Goal: Transaction & Acquisition: Purchase product/service

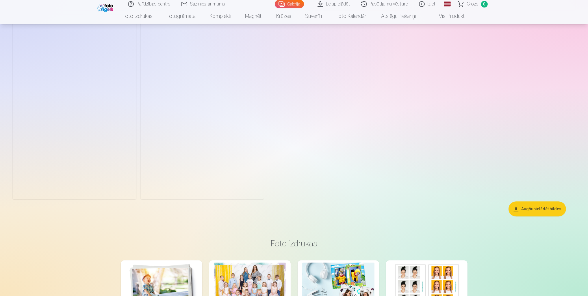
scroll to position [2080, 0]
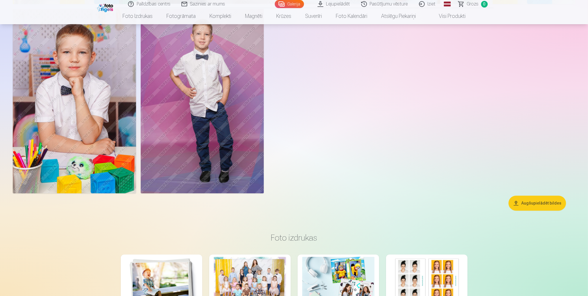
click at [549, 207] on button "Augšupielādēt bildes" at bounding box center [536, 203] width 57 height 15
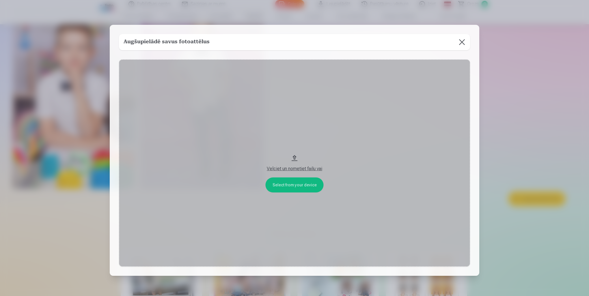
click at [462, 43] on button at bounding box center [462, 42] width 16 height 16
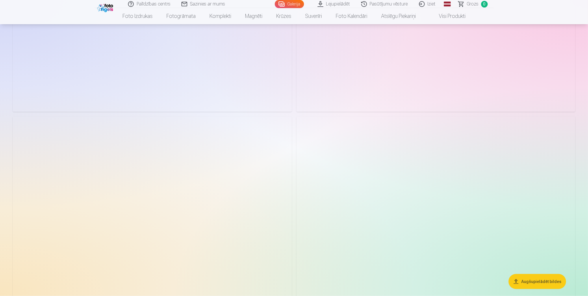
scroll to position [1073, 0]
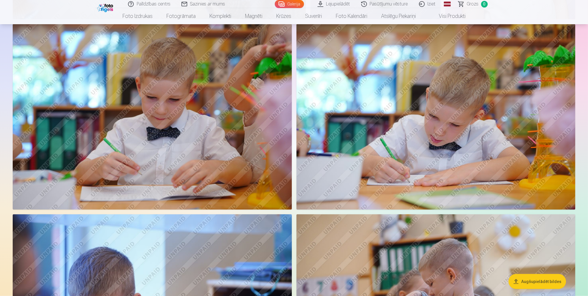
click at [344, 4] on link "Lejupielādēt" at bounding box center [334, 4] width 44 height 8
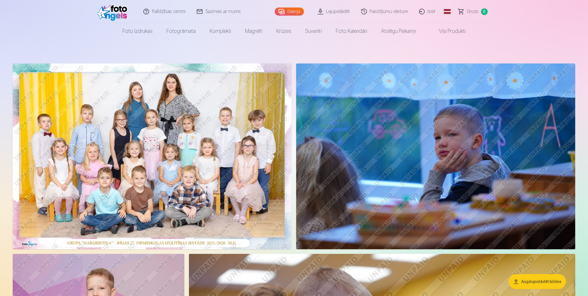
click at [239, 120] on img at bounding box center [152, 157] width 279 height 186
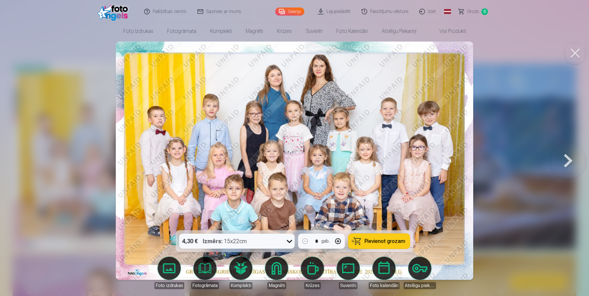
click at [377, 246] on button "Pievienot grozam" at bounding box center [380, 241] width 62 height 15
click at [566, 161] on button at bounding box center [568, 161] width 37 height 128
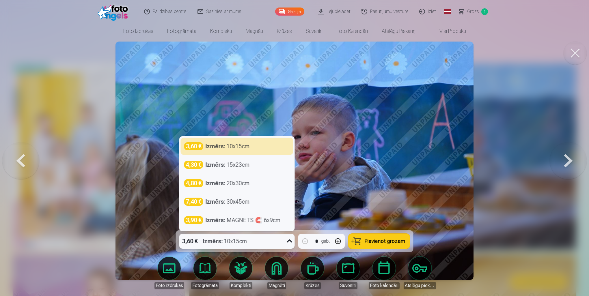
click at [291, 241] on icon at bounding box center [289, 241] width 5 height 3
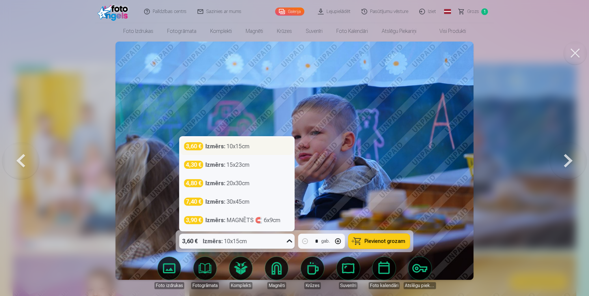
click at [248, 149] on div "Izmērs : 10x15cm" at bounding box center [228, 146] width 44 height 8
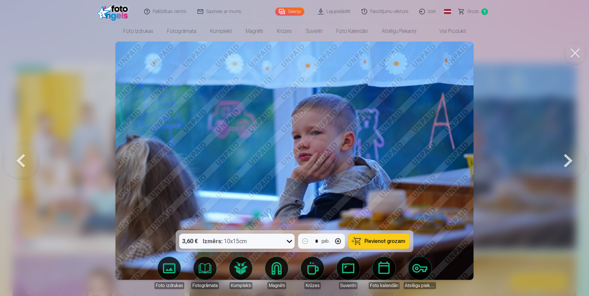
click at [577, 55] on button at bounding box center [575, 53] width 23 height 23
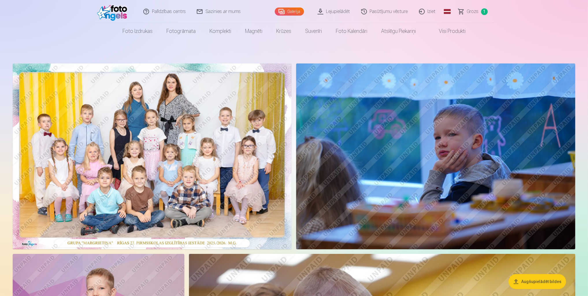
click at [394, 12] on link "Pasūtījumu vēsture" at bounding box center [385, 11] width 58 height 23
click at [451, 34] on link "Visi produkti" at bounding box center [448, 31] width 50 height 16
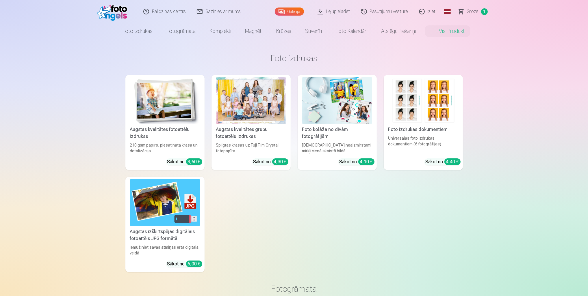
click at [255, 101] on div at bounding box center [251, 100] width 70 height 47
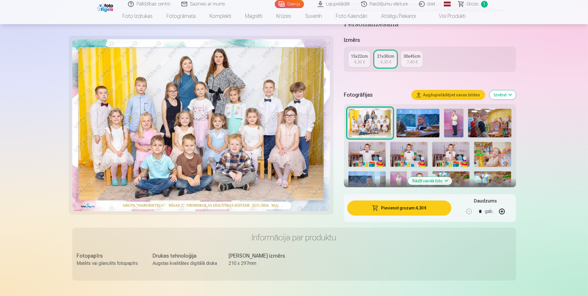
scroll to position [116, 0]
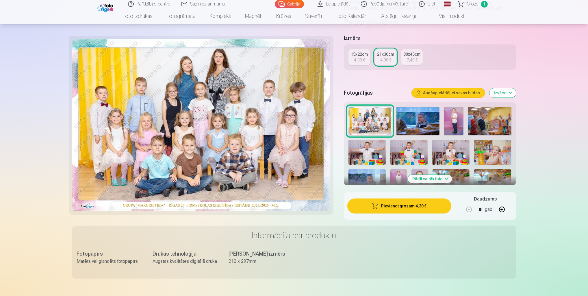
click at [427, 181] on button "Rādīt vairāk foto" at bounding box center [430, 179] width 44 height 8
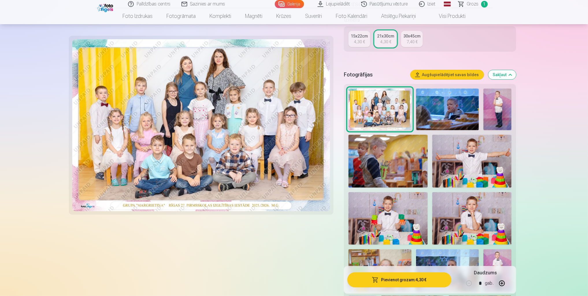
scroll to position [173, 0]
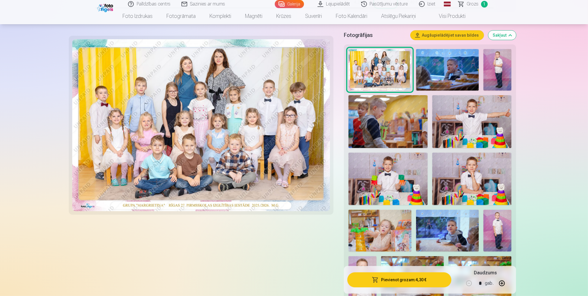
click at [470, 188] on img at bounding box center [471, 179] width 79 height 53
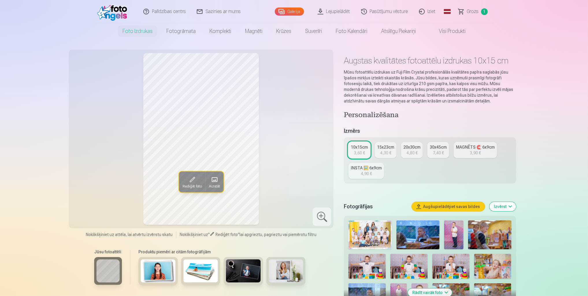
click at [384, 146] on div "15x23cm" at bounding box center [385, 147] width 17 height 6
click at [365, 151] on link "10x15cm 3,60 €" at bounding box center [359, 150] width 22 height 16
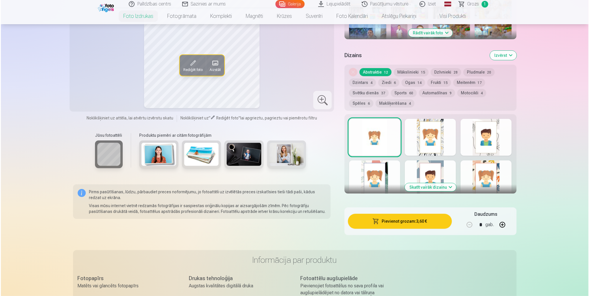
scroll to position [260, 0]
click at [424, 221] on button "Pievienot grozam : 3,60 €" at bounding box center [399, 221] width 104 height 15
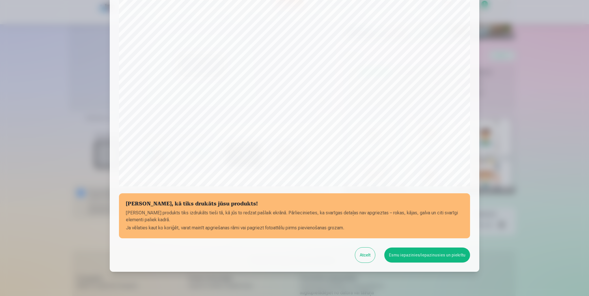
scroll to position [119, 0]
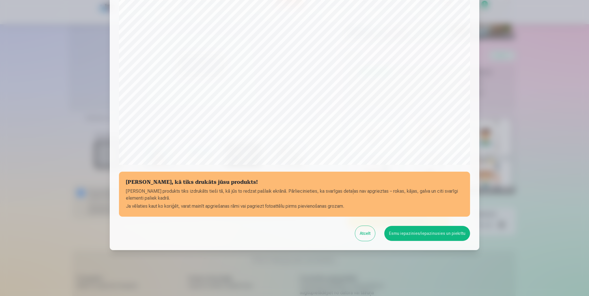
click at [367, 236] on button "Atcelt" at bounding box center [365, 233] width 20 height 15
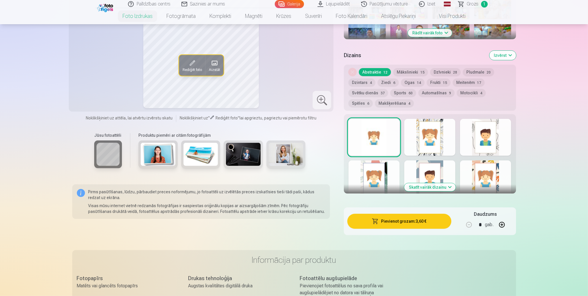
click at [422, 224] on button "Pievienot grozam : 3,60 €" at bounding box center [399, 221] width 104 height 15
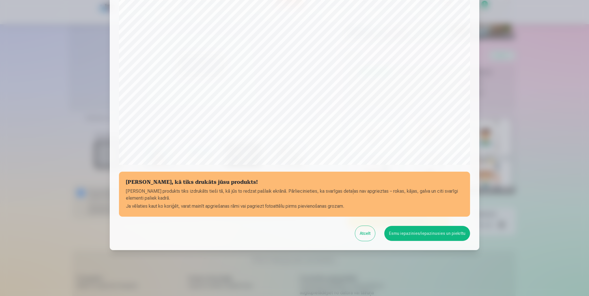
click at [421, 233] on button "Esmu iepazinies/iepazinusies un piekrītu" at bounding box center [427, 233] width 86 height 15
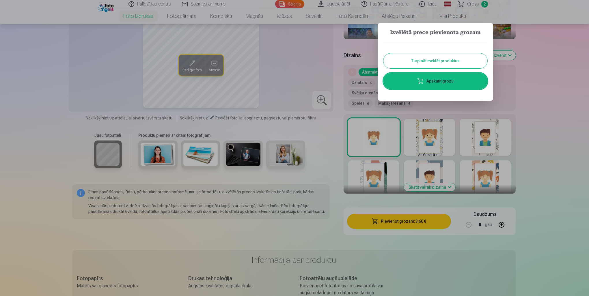
click at [553, 108] on div at bounding box center [294, 148] width 589 height 296
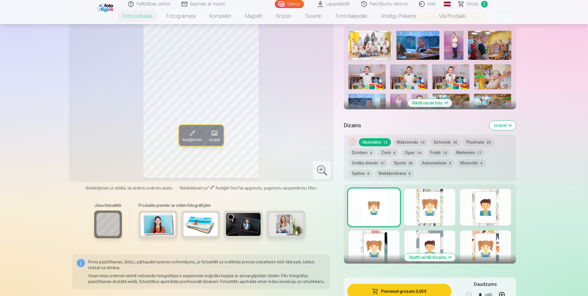
scroll to position [144, 0]
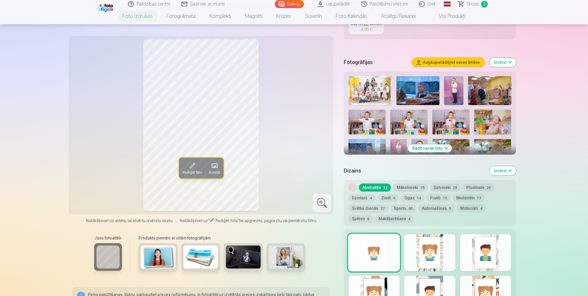
click at [477, 5] on span "Grozs" at bounding box center [473, 4] width 12 height 7
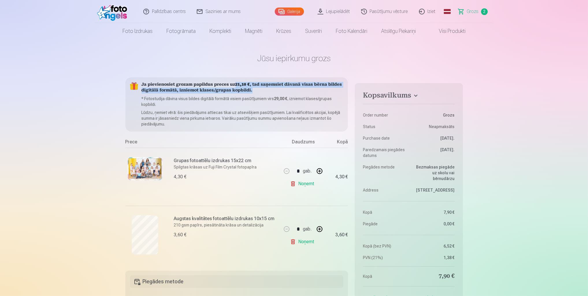
drag, startPoint x: 234, startPoint y: 83, endPoint x: 324, endPoint y: 91, distance: 90.5
click at [324, 91] on h5 "Ja pievienosiet grozam papildus preces uz 21,10 € , tad saņemsiet dāvanā visas …" at bounding box center [243, 88] width 202 height 12
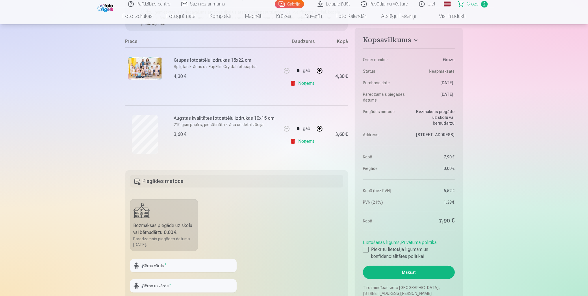
scroll to position [29, 0]
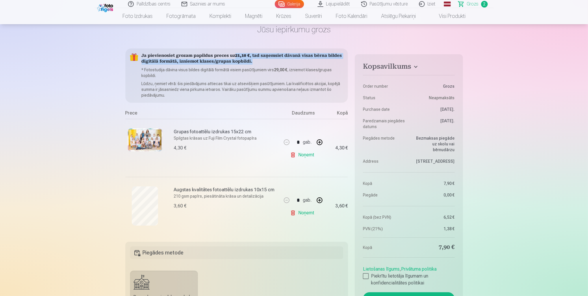
click at [156, 62] on h5 "Ja pievienosiet grozam papildus preces uz 21,10 € , tad saņemsiet dāvanā visas …" at bounding box center [243, 59] width 202 height 12
drag, startPoint x: 244, startPoint y: 56, endPoint x: 235, endPoint y: 55, distance: 8.7
click at [235, 55] on b "21,10 €" at bounding box center [242, 56] width 14 height 4
drag, startPoint x: 235, startPoint y: 55, endPoint x: 277, endPoint y: 70, distance: 45.1
click at [277, 70] on b "29,00 €" at bounding box center [280, 70] width 13 height 5
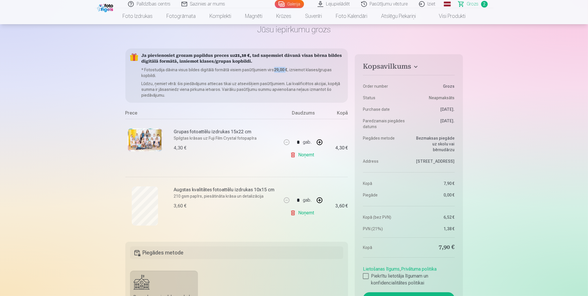
click at [275, 70] on b "29,00 €" at bounding box center [280, 70] width 13 height 5
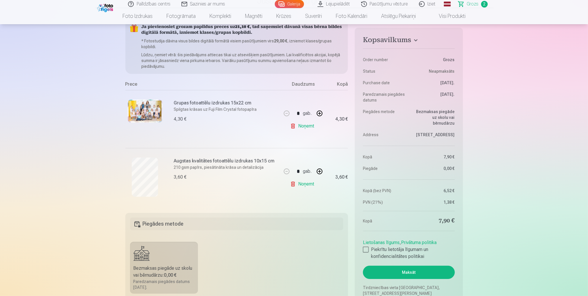
scroll to position [0, 0]
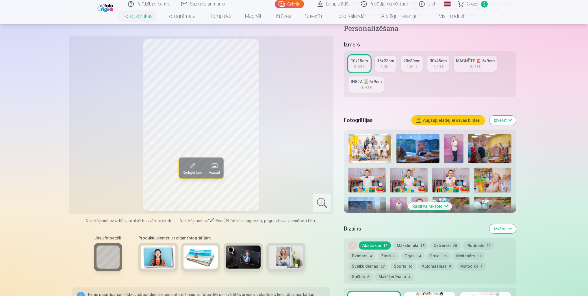
scroll to position [87, 0]
click at [380, 185] on img at bounding box center [366, 180] width 37 height 25
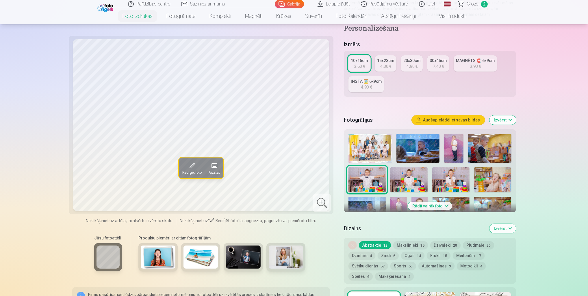
click at [415, 184] on img at bounding box center [408, 180] width 37 height 25
click at [376, 184] on img at bounding box center [366, 180] width 37 height 25
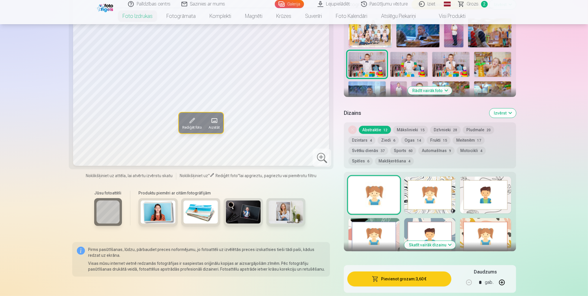
click at [440, 279] on button "Pievienot grozam : 3,60 €" at bounding box center [399, 279] width 104 height 15
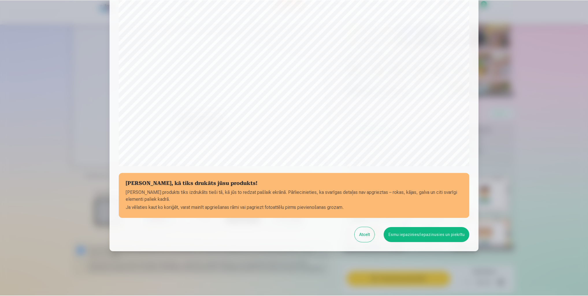
scroll to position [119, 0]
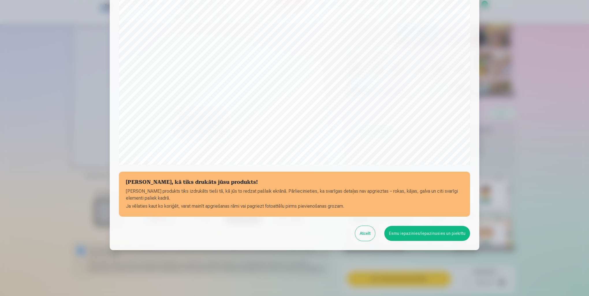
click at [432, 235] on button "Esmu iepazinies/iepazinusies un piekrītu" at bounding box center [427, 233] width 86 height 15
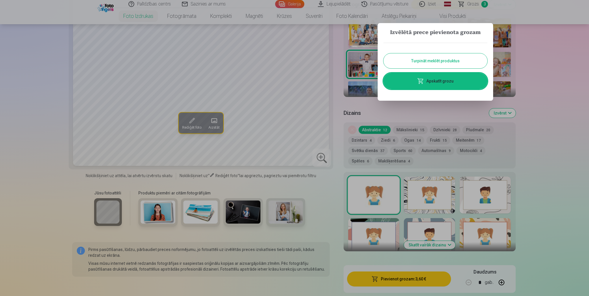
click at [548, 163] on div at bounding box center [294, 148] width 589 height 296
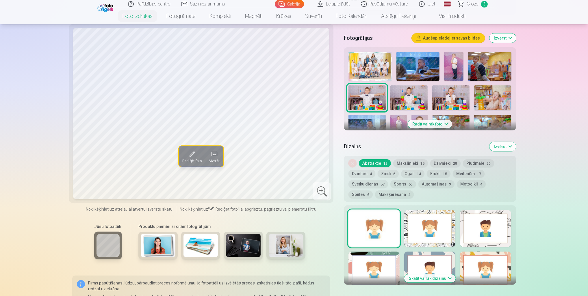
scroll to position [144, 0]
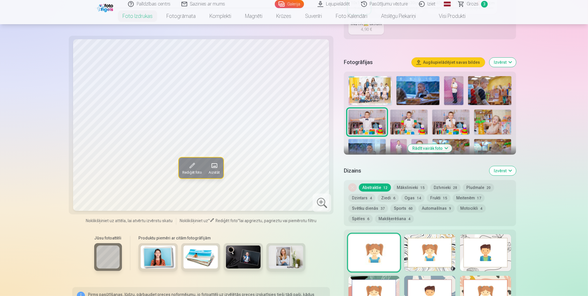
click at [458, 122] on img at bounding box center [450, 122] width 37 height 25
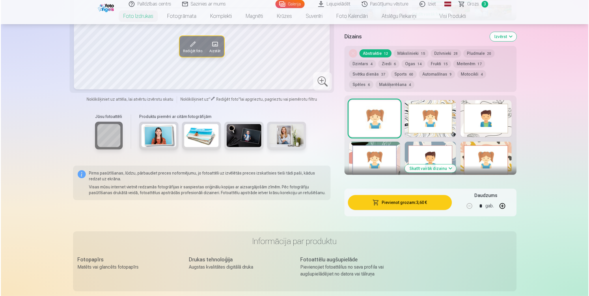
scroll to position [289, 0]
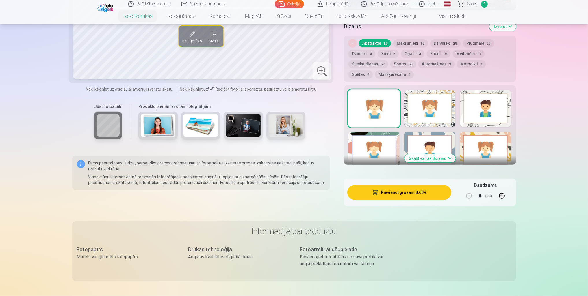
click at [406, 195] on button "Pievienot grozam : 3,60 €" at bounding box center [399, 192] width 104 height 15
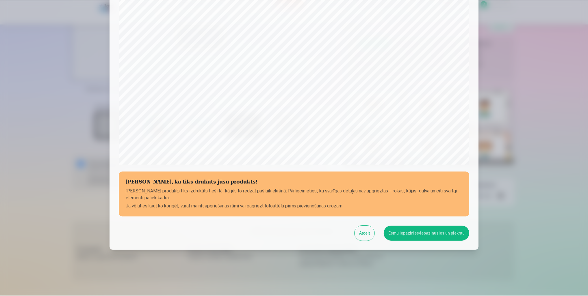
scroll to position [119, 0]
click at [455, 235] on button "Esmu iepazinies/iepazinusies un piekrītu" at bounding box center [427, 233] width 86 height 15
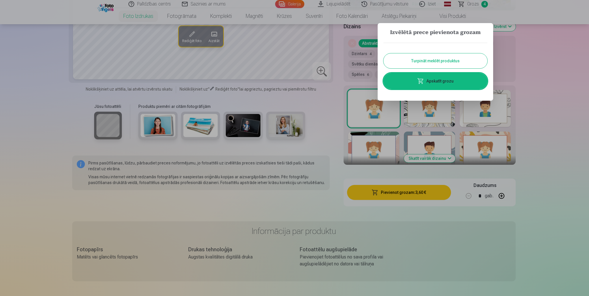
click at [561, 142] on div at bounding box center [294, 148] width 589 height 296
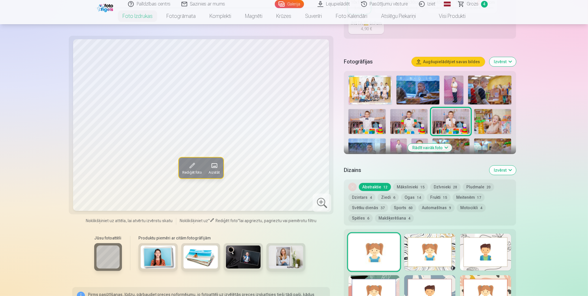
scroll to position [144, 0]
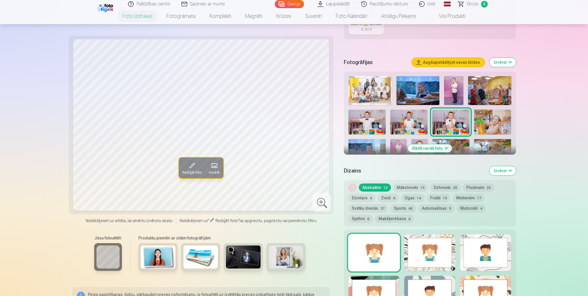
click at [498, 121] on img at bounding box center [492, 122] width 37 height 25
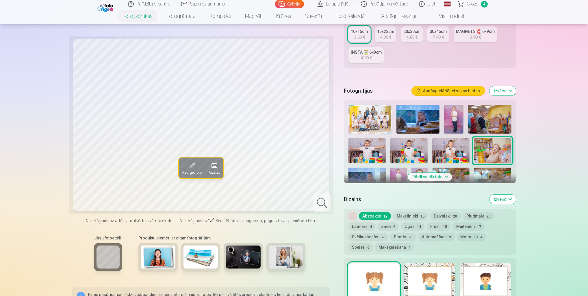
scroll to position [116, 0]
click at [366, 173] on img at bounding box center [366, 180] width 37 height 25
click at [397, 170] on img at bounding box center [398, 180] width 16 height 25
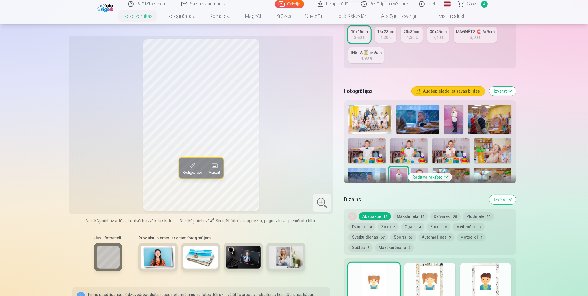
click at [419, 170] on img at bounding box center [419, 180] width 16 height 25
click at [458, 173] on img at bounding box center [450, 180] width 37 height 25
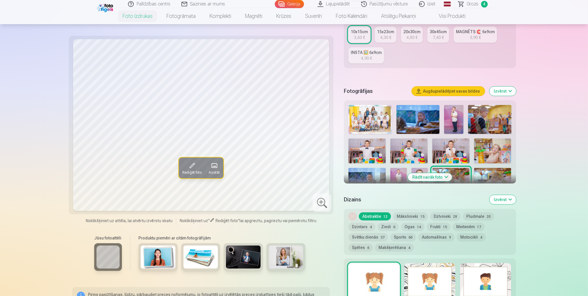
click at [400, 174] on img at bounding box center [398, 180] width 16 height 25
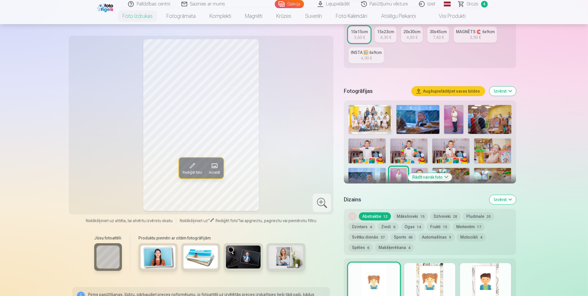
click at [419, 171] on img at bounding box center [419, 180] width 16 height 25
click at [467, 174] on img at bounding box center [450, 180] width 37 height 25
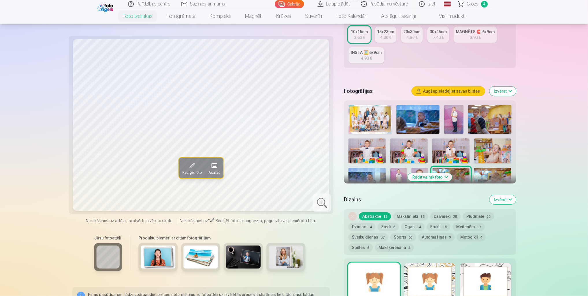
click at [434, 178] on button "Rādīt vairāk foto" at bounding box center [430, 177] width 44 height 8
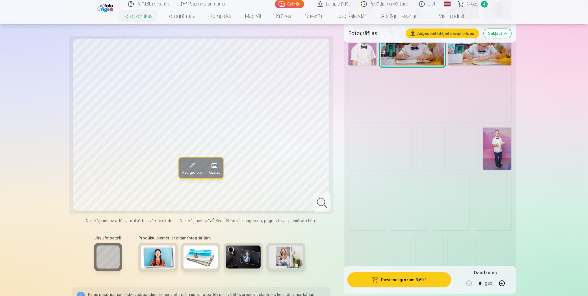
scroll to position [433, 0]
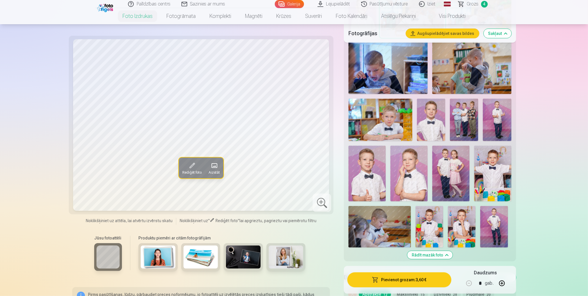
click at [335, 3] on link "Lejupielādēt" at bounding box center [334, 4] width 44 height 8
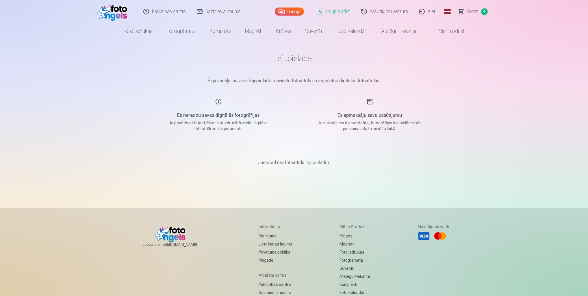
click at [297, 11] on link "Galerija" at bounding box center [289, 12] width 29 height 8
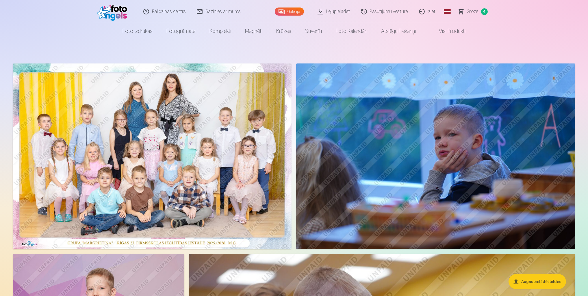
click at [473, 14] on span "Grozs" at bounding box center [473, 11] width 12 height 7
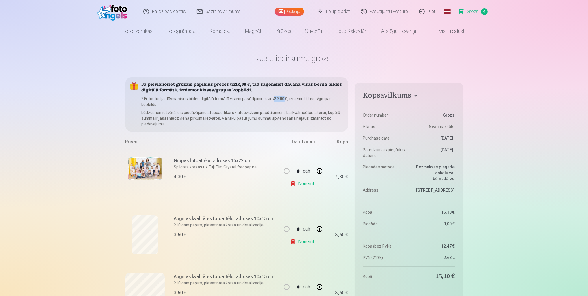
drag, startPoint x: 275, startPoint y: 99, endPoint x: 283, endPoint y: 99, distance: 8.7
click at [283, 99] on b "29,00 €" at bounding box center [280, 98] width 13 height 5
click at [342, 13] on link "Lejupielādēt" at bounding box center [334, 11] width 44 height 23
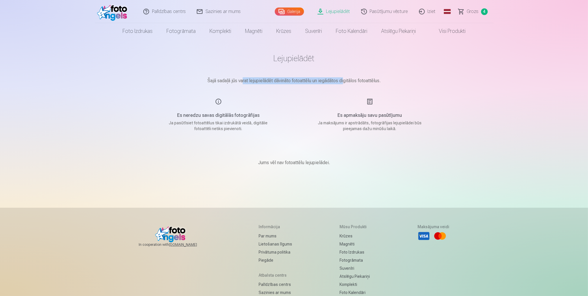
drag, startPoint x: 243, startPoint y: 82, endPoint x: 343, endPoint y: 88, distance: 100.7
click at [343, 88] on main "Lejupielādēt Šajā sadaļā jūs varat lejupielādēt dāvināto fotoattēlu un iegādāto…" at bounding box center [294, 116] width 289 height 155
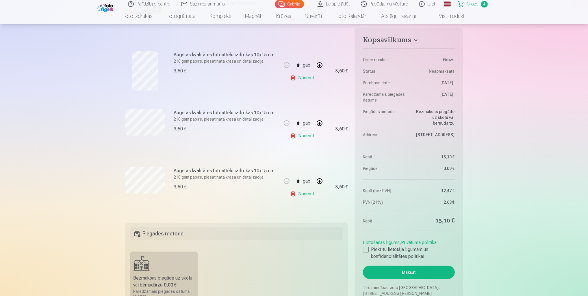
scroll to position [87, 0]
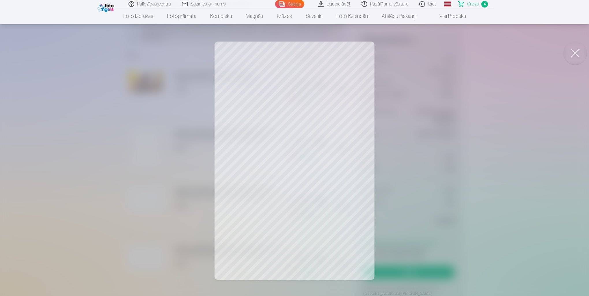
drag, startPoint x: 344, startPoint y: 136, endPoint x: 473, endPoint y: 118, distance: 129.8
click at [473, 118] on div at bounding box center [294, 148] width 589 height 296
click at [576, 56] on button at bounding box center [575, 53] width 23 height 23
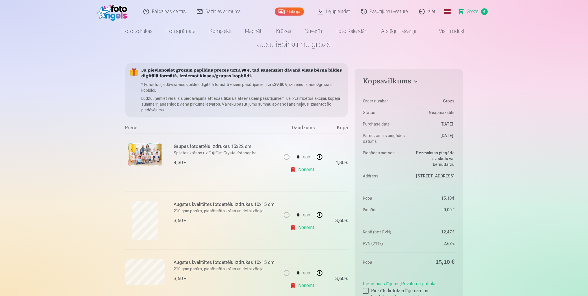
scroll to position [0, 0]
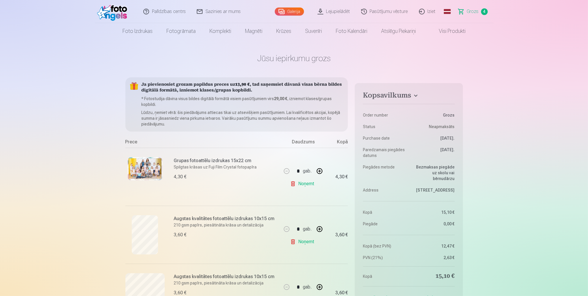
click at [285, 14] on link "Galerija" at bounding box center [289, 12] width 29 height 8
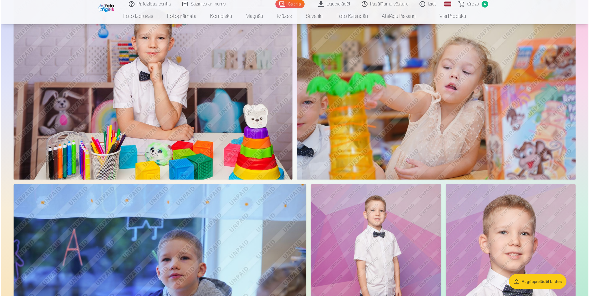
scroll to position [751, 0]
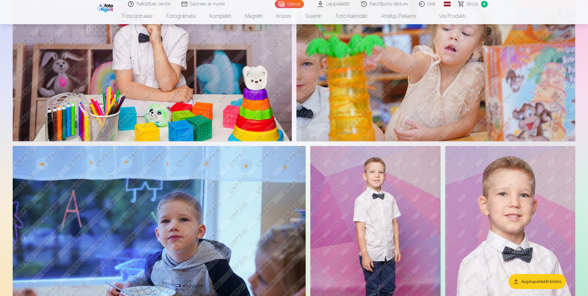
click at [189, 70] on img at bounding box center [152, 49] width 279 height 186
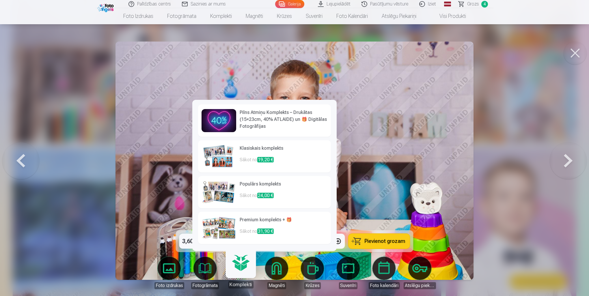
click at [274, 125] on h6 "Pilns Atmiņu Komplekts – Drukātas (15×23cm, 40% ATLAIDE) un 🎁 Digitālas Fotogrā…" at bounding box center [284, 119] width 88 height 21
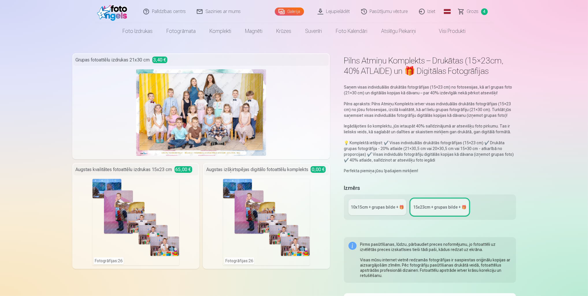
click at [382, 213] on link "10x15сm + grupas bilde + 🎁" at bounding box center [377, 207] width 58 height 16
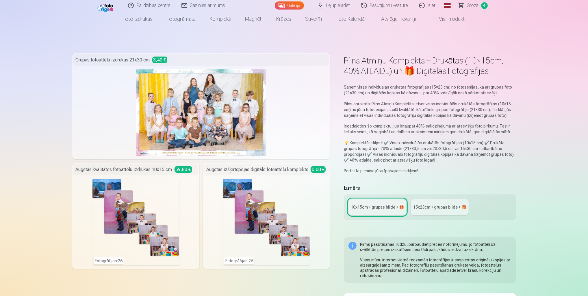
scroll to position [58, 0]
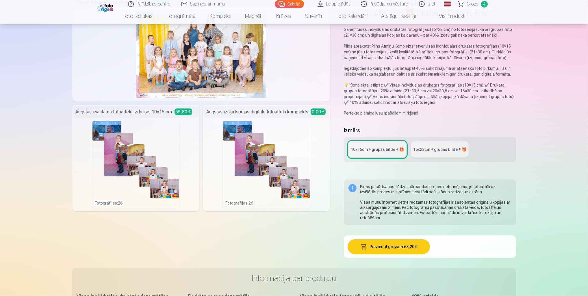
click at [437, 151] on div "15x23сm + grupas bilde + 🎁" at bounding box center [439, 150] width 53 height 6
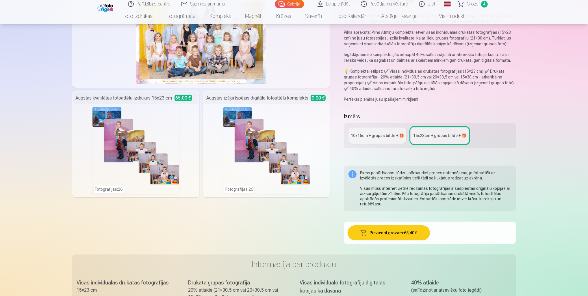
scroll to position [87, 0]
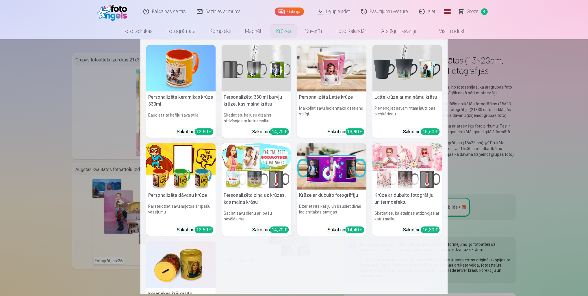
click at [536, 185] on nav "Personalizēta keramikas krūze 330ml Baudiet rīta kafiju savā stilā Sākot no 12,…" at bounding box center [294, 166] width 588 height 255
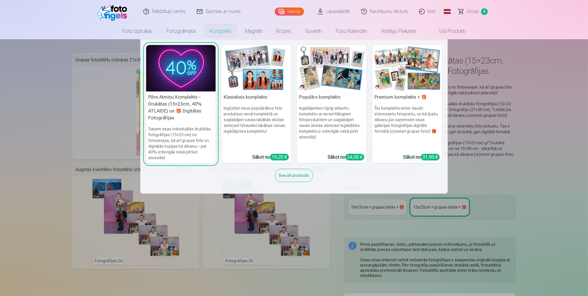
click at [286, 176] on div "See all products" at bounding box center [294, 175] width 38 height 13
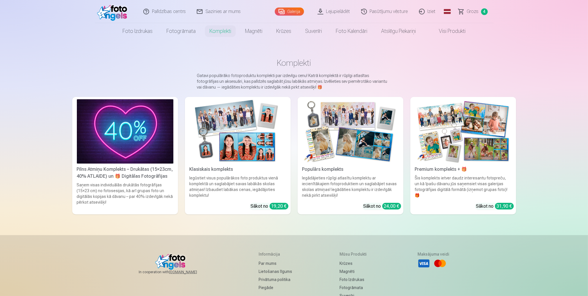
click at [442, 31] on link "Visi produkti" at bounding box center [448, 31] width 50 height 16
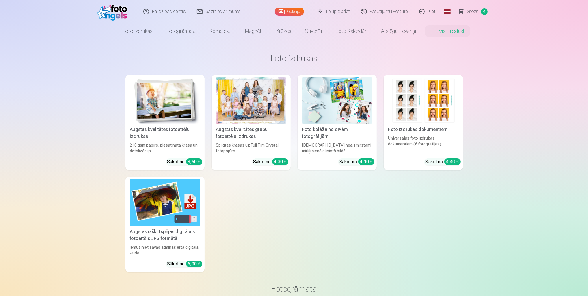
click at [258, 114] on div at bounding box center [251, 100] width 70 height 47
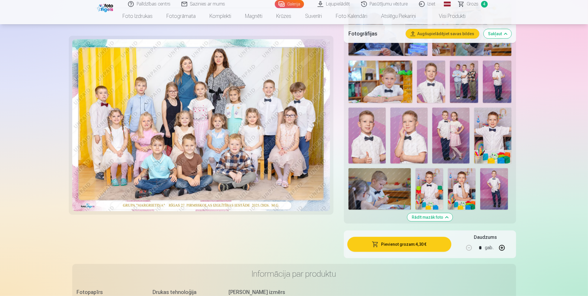
scroll to position [491, 0]
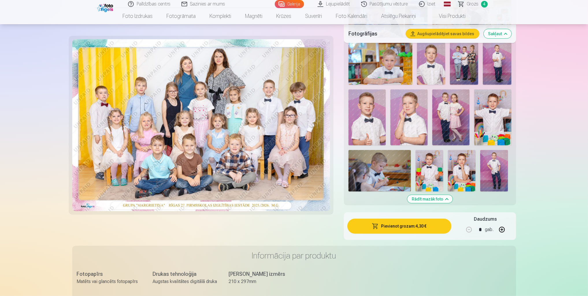
click at [454, 34] on button "Augšupielādējiet savas bildes" at bounding box center [442, 33] width 73 height 9
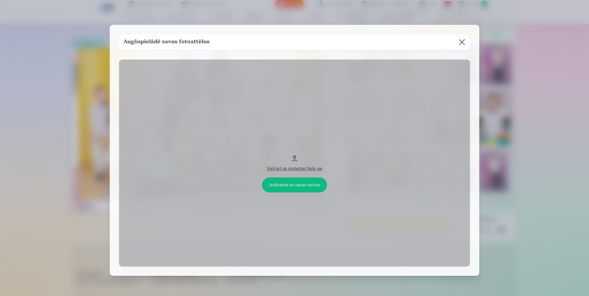
click at [459, 45] on button at bounding box center [462, 42] width 16 height 16
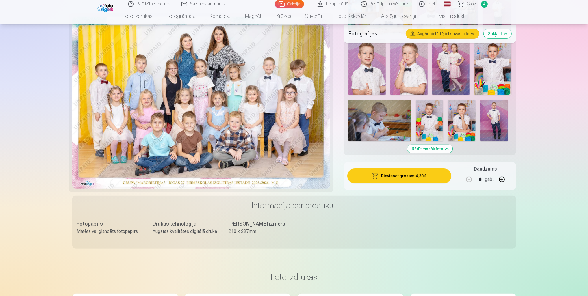
scroll to position [462, 0]
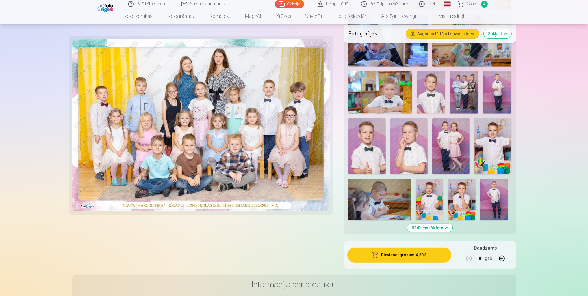
click at [400, 99] on img at bounding box center [380, 92] width 64 height 42
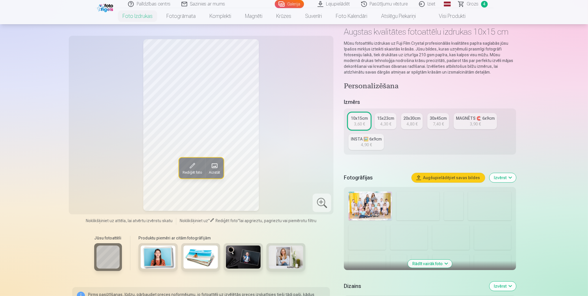
scroll to position [58, 0]
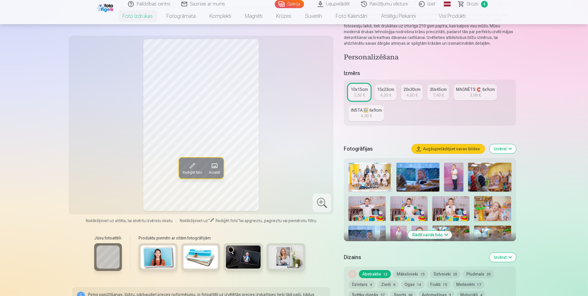
click at [506, 151] on button "Izvērst" at bounding box center [502, 148] width 27 height 9
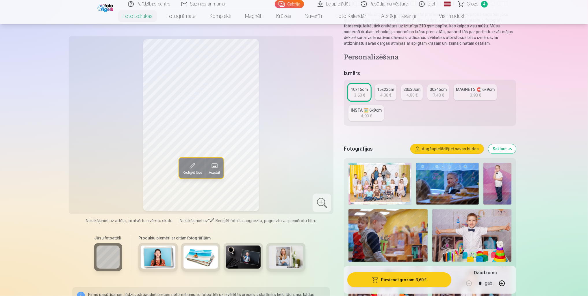
click at [506, 151] on button "Sakļaut" at bounding box center [502, 148] width 28 height 9
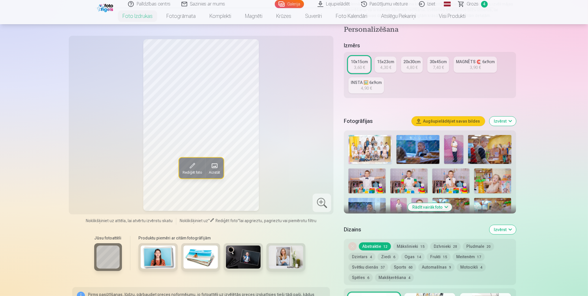
scroll to position [42, 0]
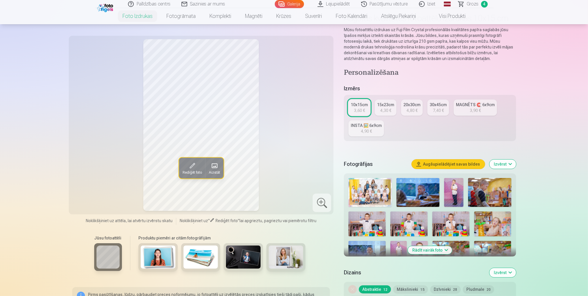
click at [196, 257] on img at bounding box center [200, 257] width 35 height 23
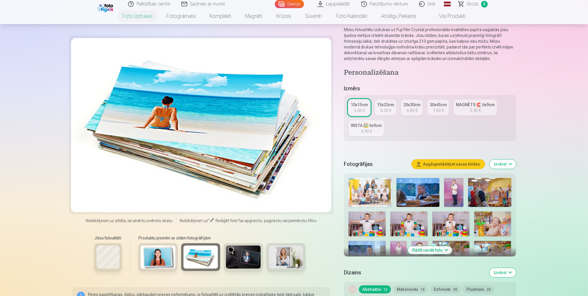
click at [155, 256] on img at bounding box center [158, 257] width 35 height 23
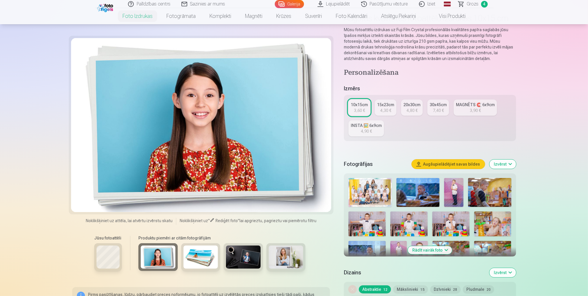
click at [190, 282] on div "Rediģēt foto Aizstāt Noklikšķiniet uz attēla, lai atvērtu izvērstu skatu Noklik…" at bounding box center [201, 187] width 258 height 296
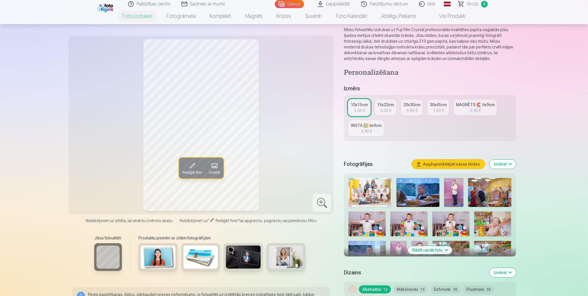
click at [497, 164] on button "Izvērst" at bounding box center [502, 164] width 27 height 9
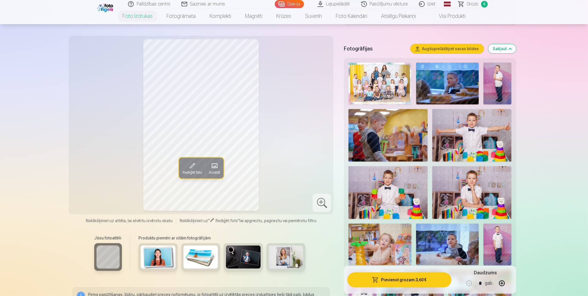
click at [504, 50] on button "Sakļaut" at bounding box center [502, 48] width 28 height 9
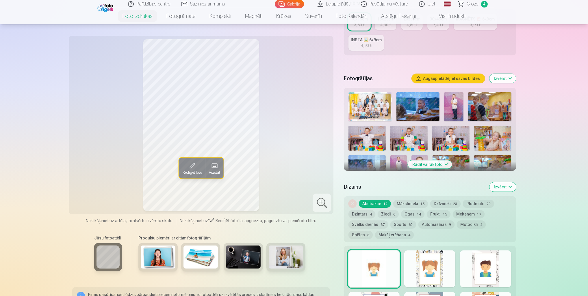
scroll to position [100, 0]
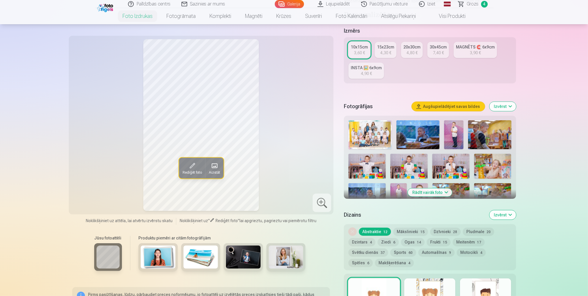
click at [193, 173] on span "Rediģēt foto" at bounding box center [191, 172] width 19 height 5
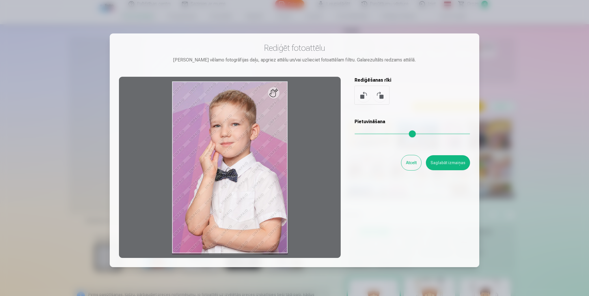
click at [419, 166] on button "Atcelt" at bounding box center [412, 162] width 20 height 15
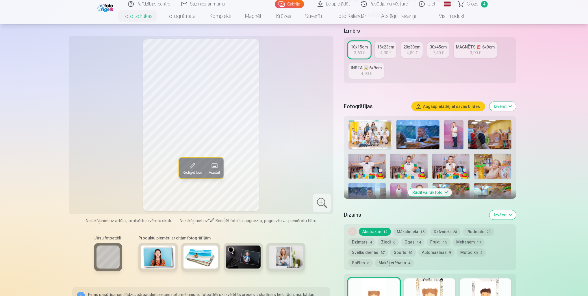
click at [295, 7] on link "Galerija" at bounding box center [289, 4] width 29 height 8
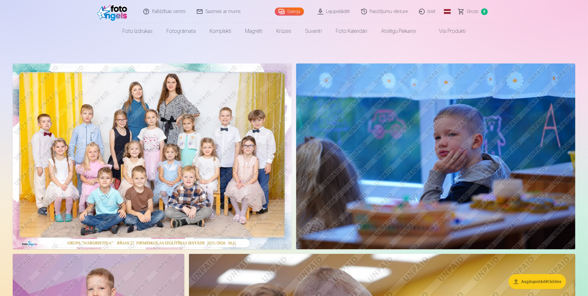
drag, startPoint x: 388, startPoint y: 116, endPoint x: 282, endPoint y: 55, distance: 122.1
click at [269, 146] on img at bounding box center [152, 157] width 279 height 186
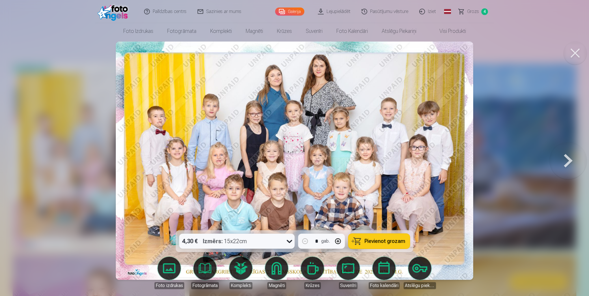
click at [288, 243] on icon at bounding box center [289, 241] width 9 height 9
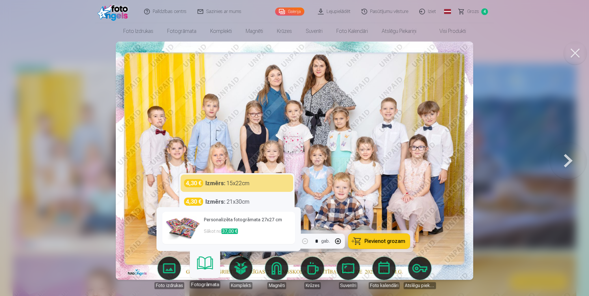
click at [207, 271] on link "Fotogrāmata" at bounding box center [205, 271] width 36 height 36
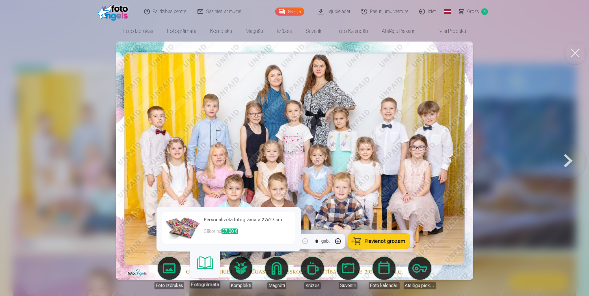
click at [238, 270] on link "Komplekti" at bounding box center [241, 273] width 32 height 32
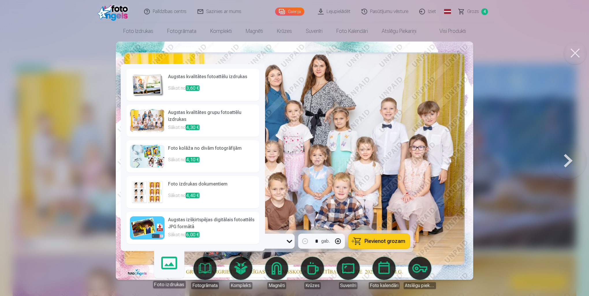
click at [187, 229] on h6 "Augstas izšķirtspējas digitālais fotoattēls JPG formātā" at bounding box center [212, 224] width 88 height 15
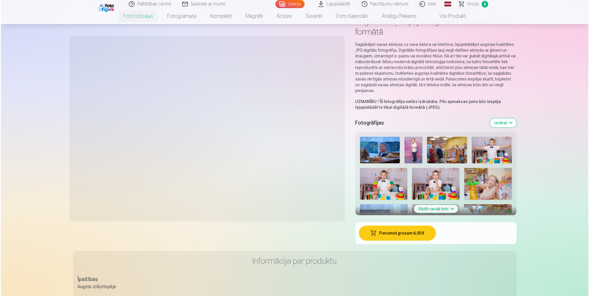
scroll to position [58, 0]
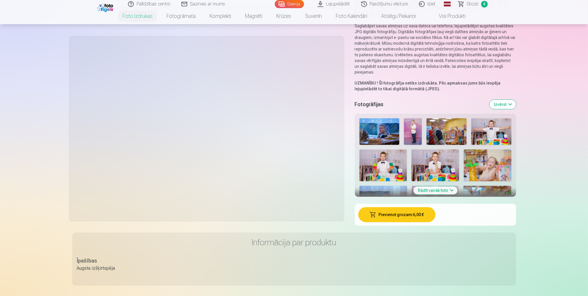
click at [420, 219] on button "Pievienot grozam : 6,00 €" at bounding box center [396, 214] width 77 height 15
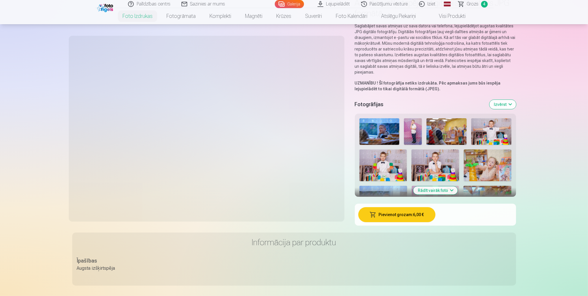
click at [385, 170] on img at bounding box center [383, 166] width 48 height 32
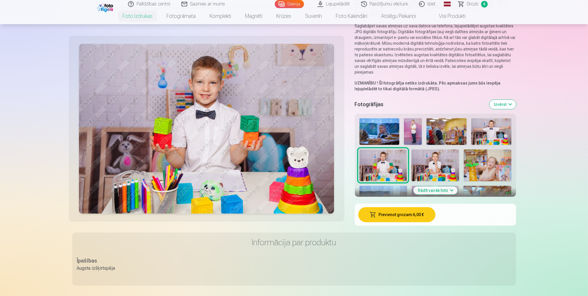
click at [487, 138] on img at bounding box center [491, 131] width 40 height 27
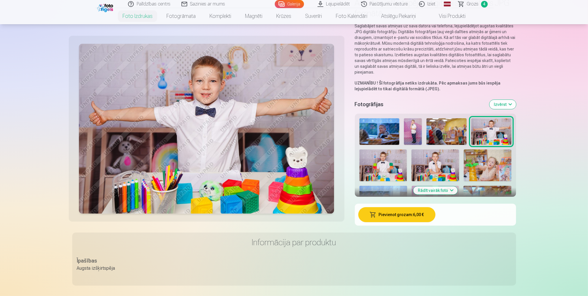
click at [418, 215] on button "Pievienot grozam : 6,00 €" at bounding box center [396, 214] width 77 height 15
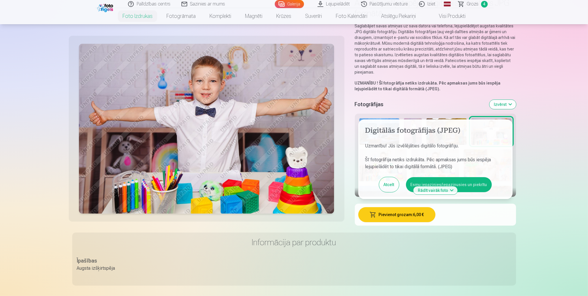
click at [421, 182] on button "Esmu iepazinies/iepazinusies un piekrītu" at bounding box center [449, 184] width 86 height 15
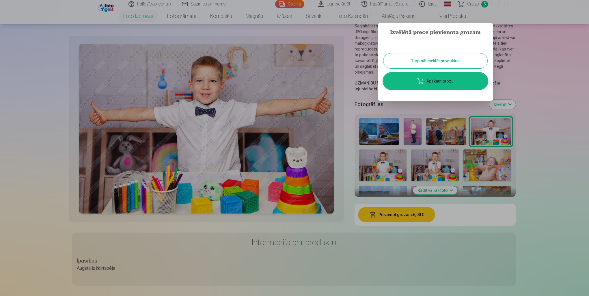
click at [444, 83] on link "Apskatīt grozu" at bounding box center [436, 81] width 104 height 16
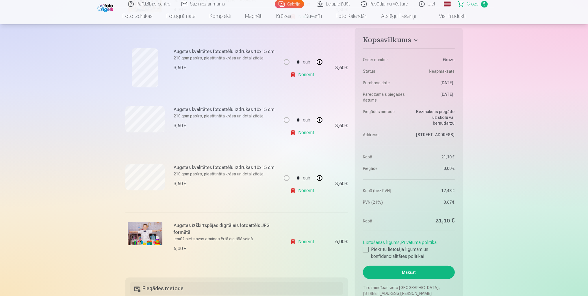
scroll to position [202, 0]
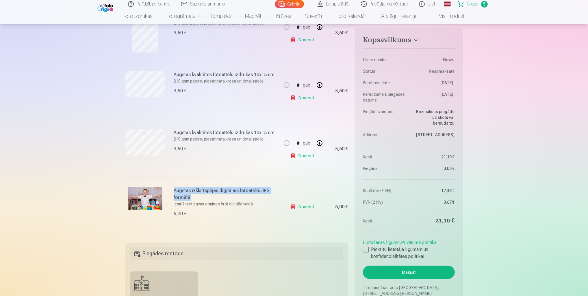
drag, startPoint x: 194, startPoint y: 198, endPoint x: 172, endPoint y: 192, distance: 21.8
click at [172, 192] on div "Augstas izšķirtspējas digitālais fotoattēls JPG formātā Iemūžiniet savas atmiņa…" at bounding box center [203, 207] width 156 height 58
drag, startPoint x: 172, startPoint y: 192, endPoint x: 221, endPoint y: 216, distance: 53.6
click at [221, 216] on div "6,00 €" at bounding box center [226, 214] width 104 height 7
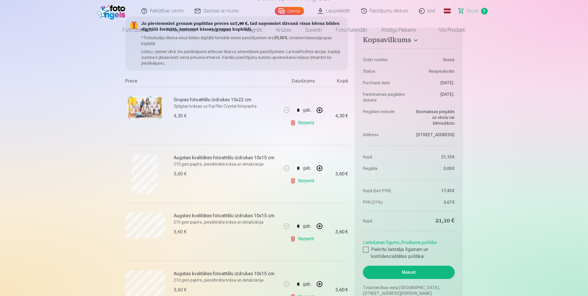
scroll to position [0, 0]
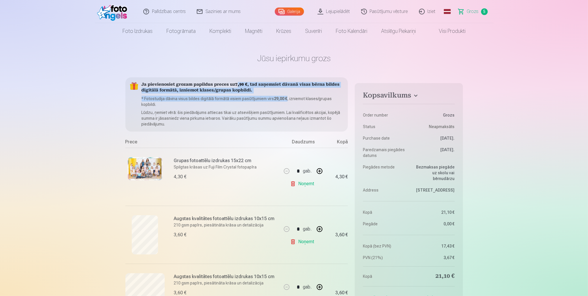
drag, startPoint x: 287, startPoint y: 99, endPoint x: 237, endPoint y: 85, distance: 51.2
click at [237, 85] on div "Ja pievienosiet grozam papildus preces uz 7,90 € , tad saņemsiet dāvanā visas b…" at bounding box center [236, 104] width 223 height 54
drag, startPoint x: 237, startPoint y: 85, endPoint x: 275, endPoint y: 99, distance: 40.2
click at [275, 99] on b "29,00 €" at bounding box center [280, 98] width 13 height 5
click at [236, 87] on b "7,90 €" at bounding box center [241, 85] width 12 height 4
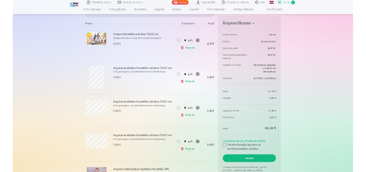
scroll to position [116, 0]
